Goal: Information Seeking & Learning: Learn about a topic

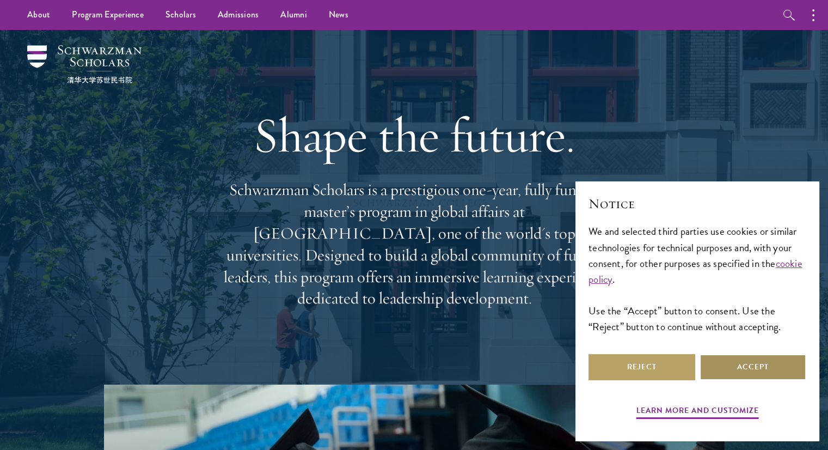
click at [743, 359] on button "Accept" at bounding box center [753, 367] width 107 height 26
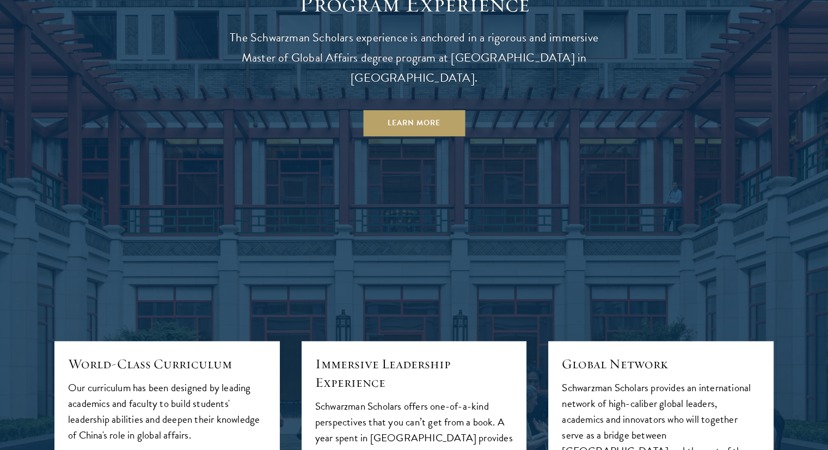
scroll to position [1030, 0]
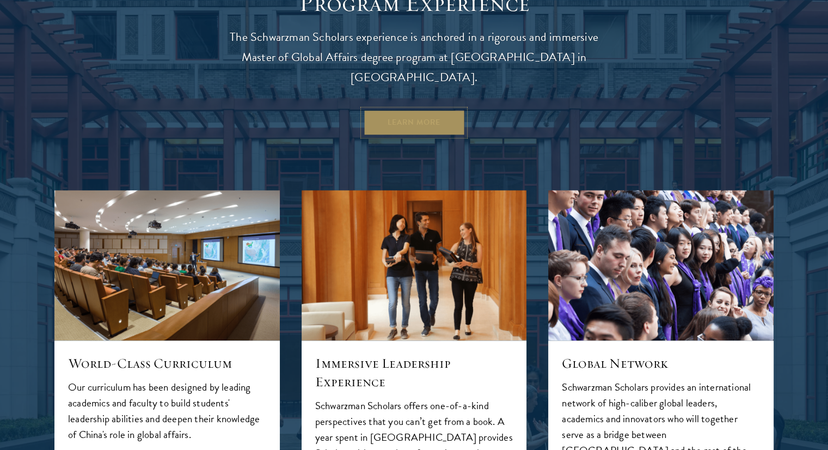
click at [397, 109] on link "Learn More" at bounding box center [414, 122] width 102 height 26
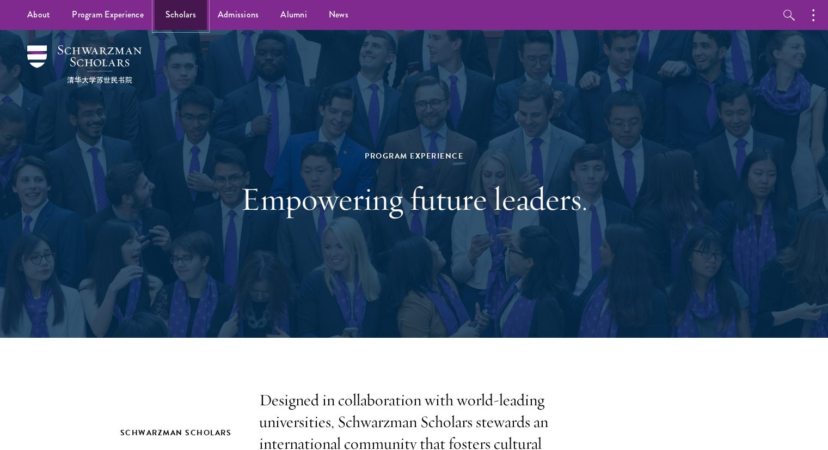
click at [179, 14] on link "Scholars" at bounding box center [181, 15] width 52 height 30
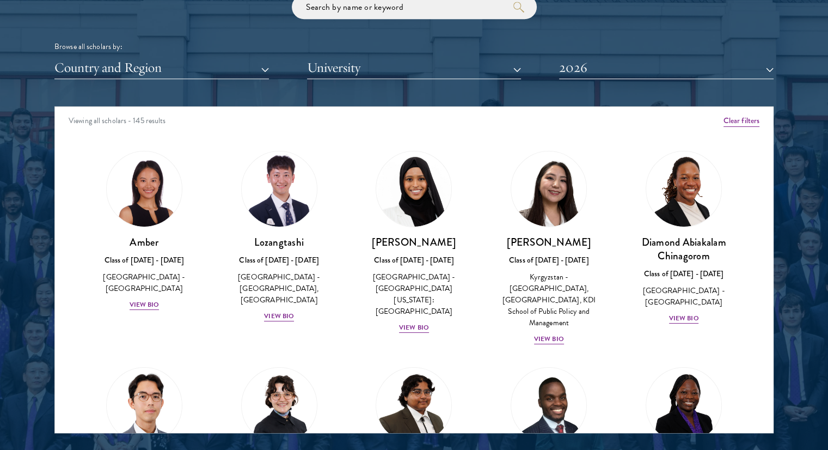
scroll to position [1341, 0]
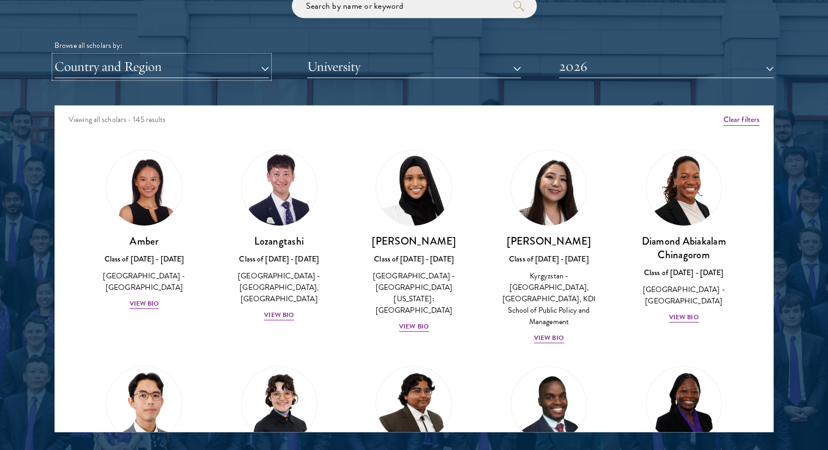
click at [135, 73] on button "Country and Region" at bounding box center [161, 67] width 215 height 22
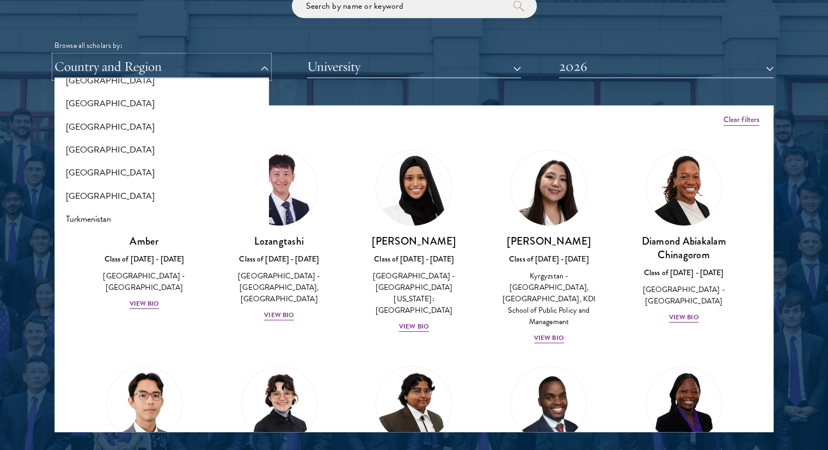
scroll to position [2073, 0]
click at [102, 199] on button "[GEOGRAPHIC_DATA]" at bounding box center [162, 195] width 208 height 23
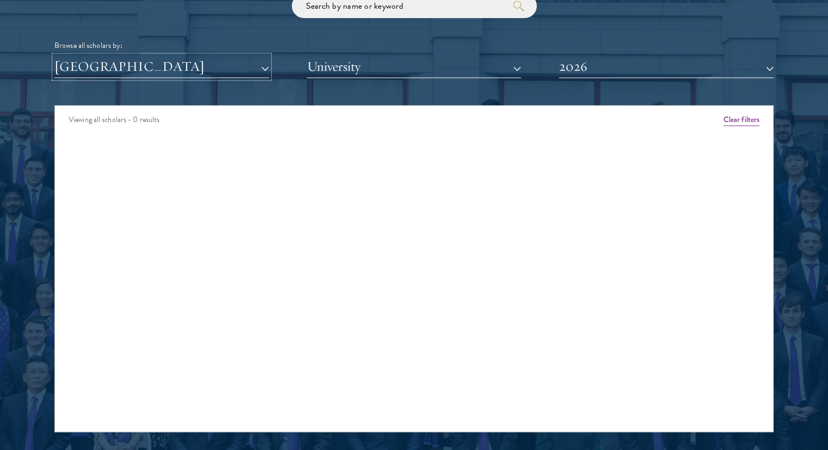
click at [163, 63] on button "[GEOGRAPHIC_DATA]" at bounding box center [161, 67] width 215 height 22
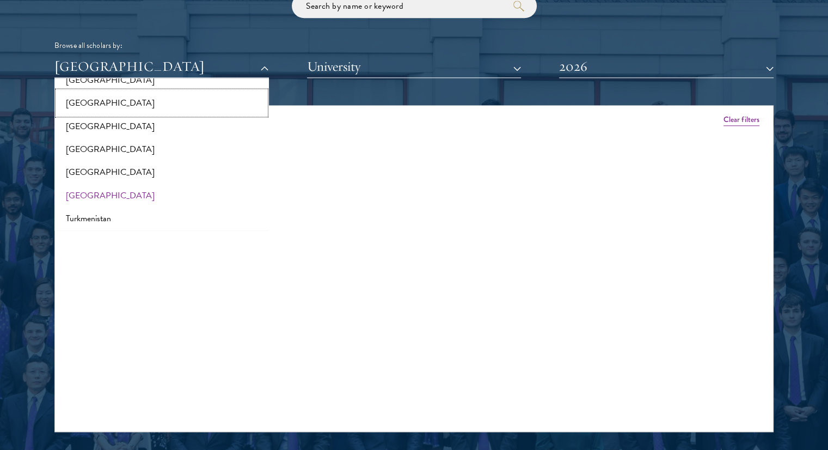
click at [119, 111] on button "[GEOGRAPHIC_DATA]" at bounding box center [162, 102] width 208 height 23
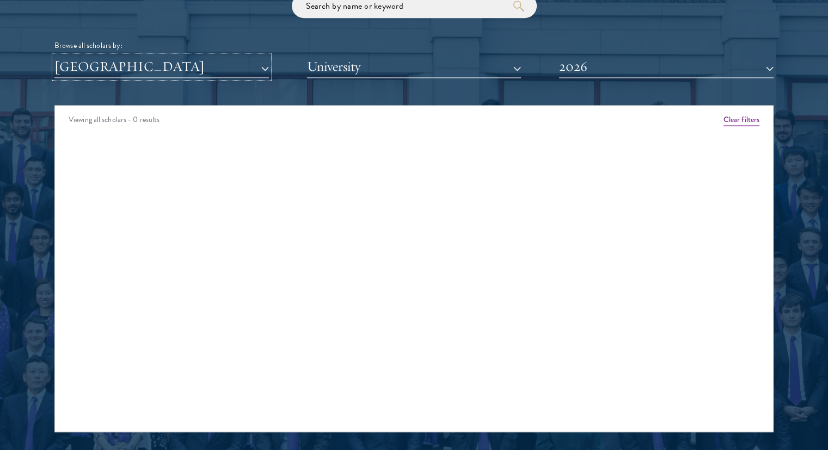
click at [126, 69] on button "[GEOGRAPHIC_DATA]" at bounding box center [161, 67] width 215 height 22
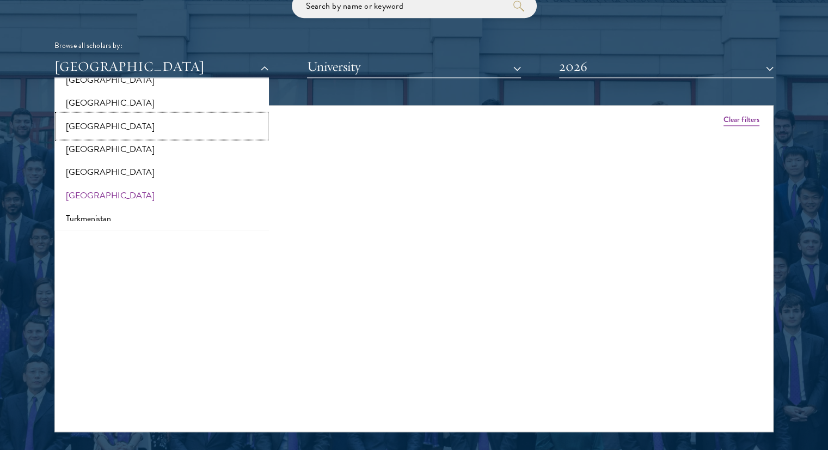
click at [129, 126] on button "[GEOGRAPHIC_DATA]" at bounding box center [162, 125] width 208 height 23
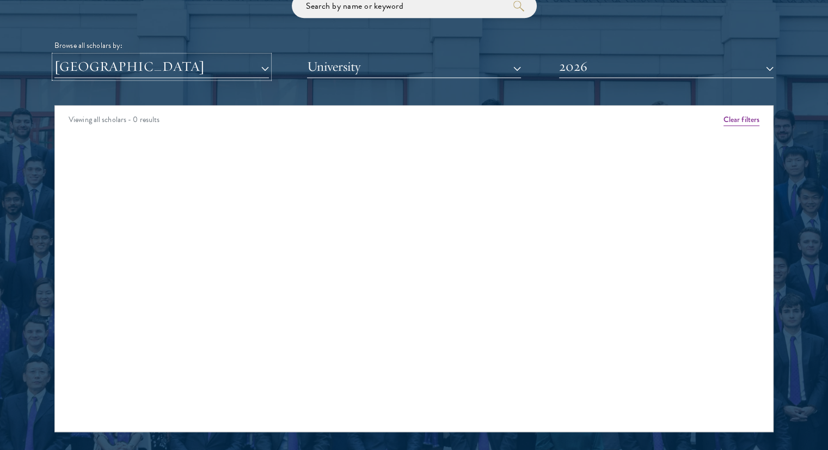
click at [123, 66] on button "[GEOGRAPHIC_DATA]" at bounding box center [161, 67] width 215 height 22
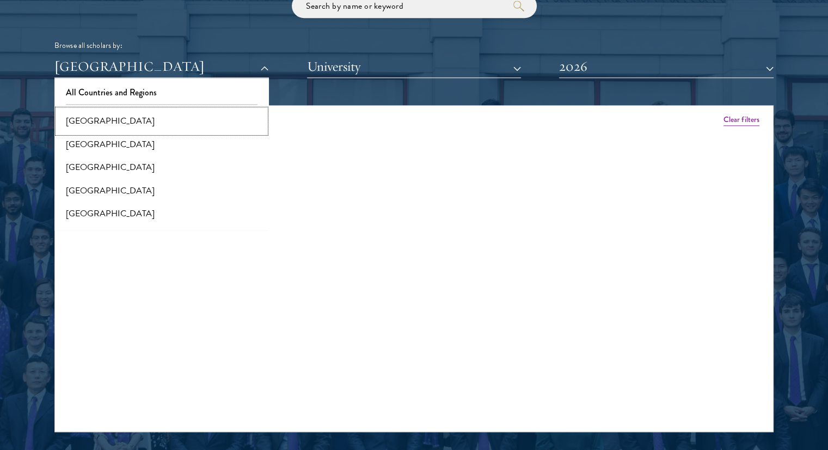
click at [118, 123] on button "[GEOGRAPHIC_DATA]" at bounding box center [162, 120] width 208 height 23
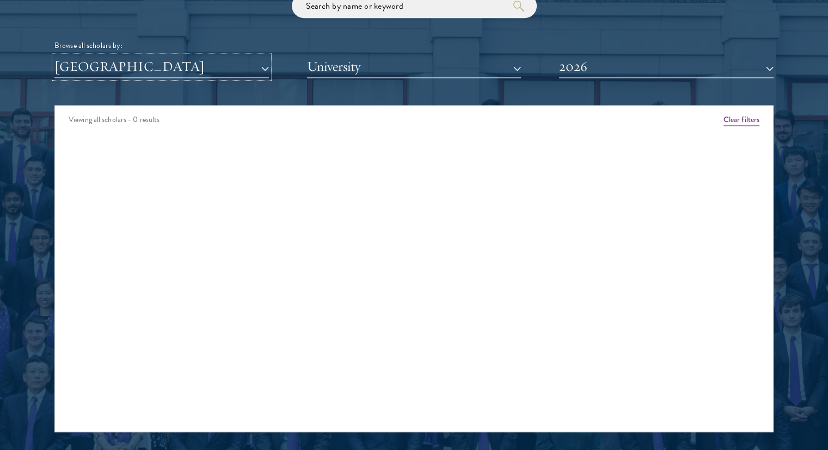
click at [122, 76] on button "[GEOGRAPHIC_DATA]" at bounding box center [161, 67] width 215 height 22
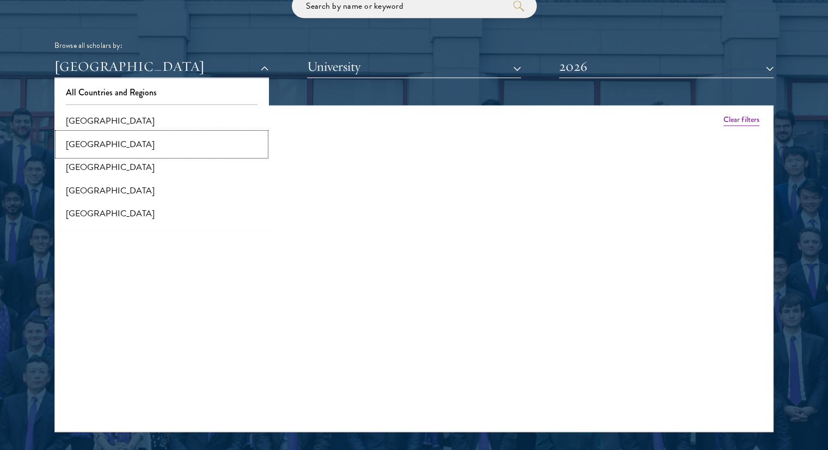
click at [114, 147] on button "[GEOGRAPHIC_DATA]" at bounding box center [162, 144] width 208 height 23
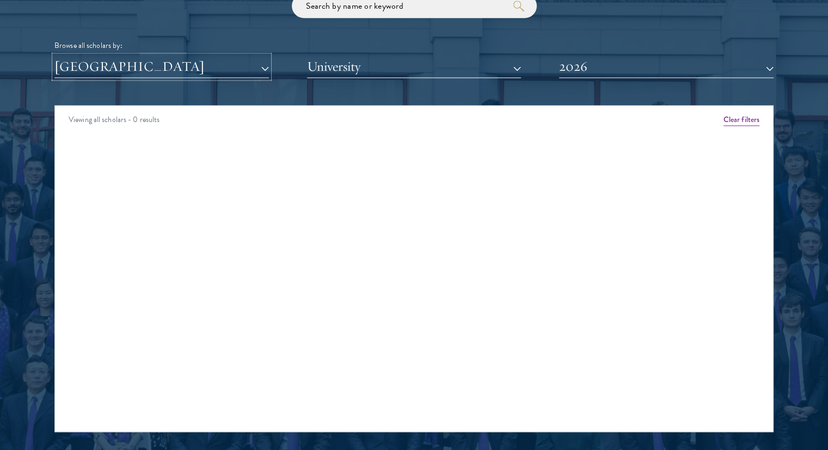
click at [139, 68] on button "[GEOGRAPHIC_DATA]" at bounding box center [161, 67] width 215 height 22
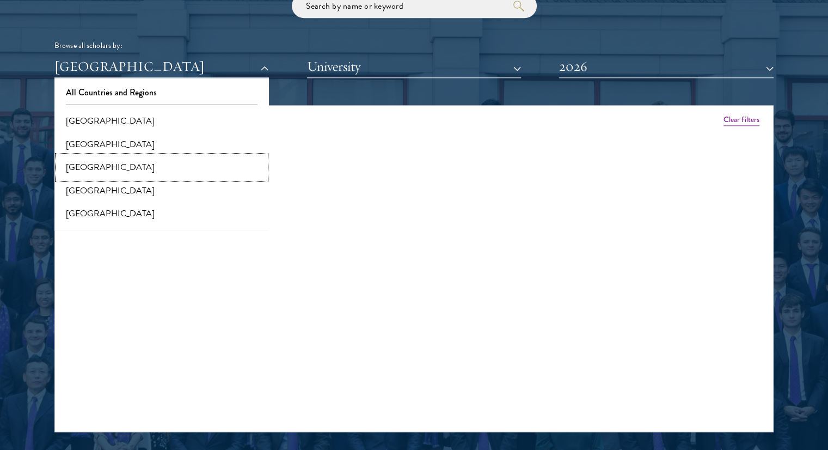
click at [115, 166] on button "[GEOGRAPHIC_DATA]" at bounding box center [162, 167] width 208 height 23
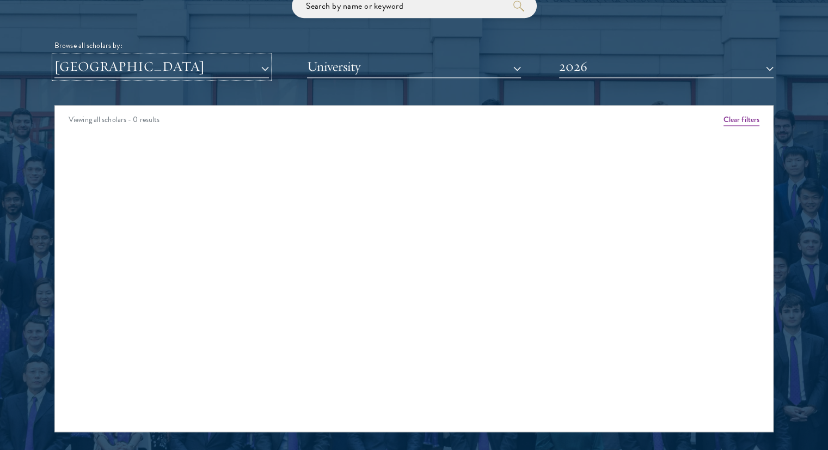
click at [149, 75] on button "[GEOGRAPHIC_DATA]" at bounding box center [161, 67] width 215 height 22
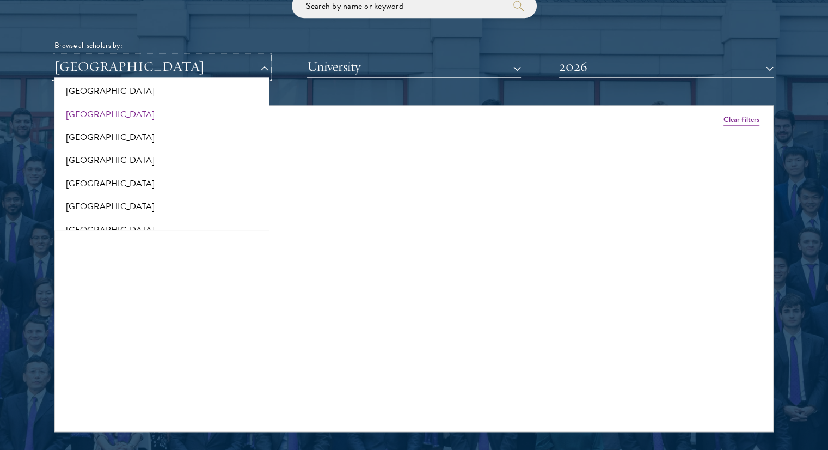
scroll to position [80, 0]
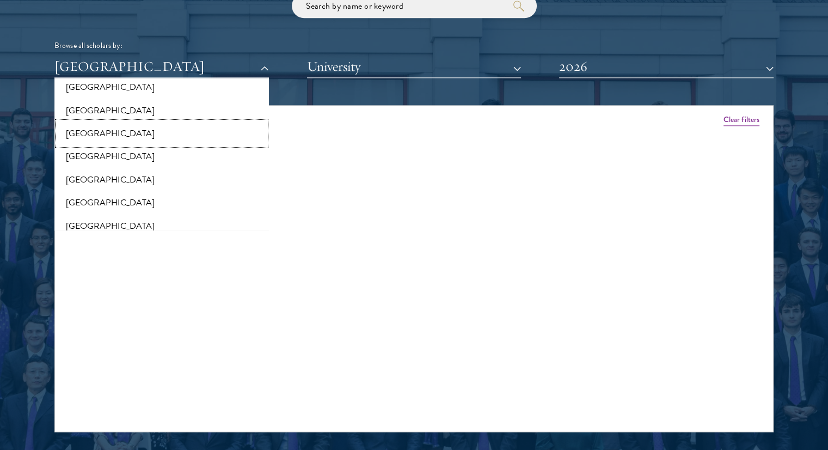
click at [111, 122] on button "[GEOGRAPHIC_DATA]" at bounding box center [162, 133] width 208 height 23
